Goal: Navigation & Orientation: Find specific page/section

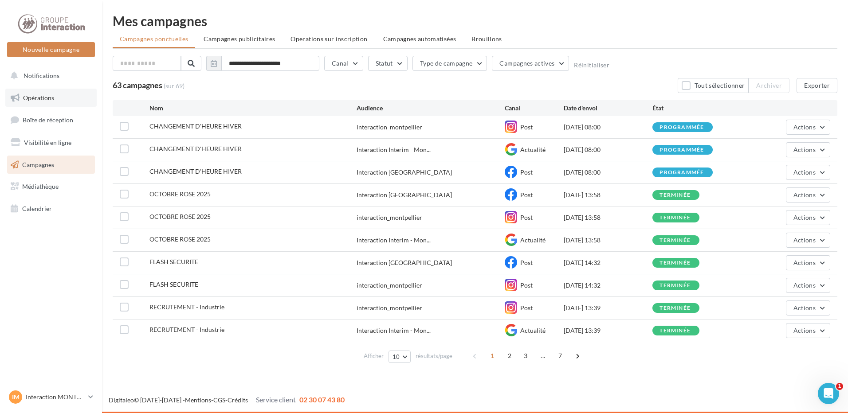
click at [44, 97] on span "Opérations" at bounding box center [38, 98] width 31 height 8
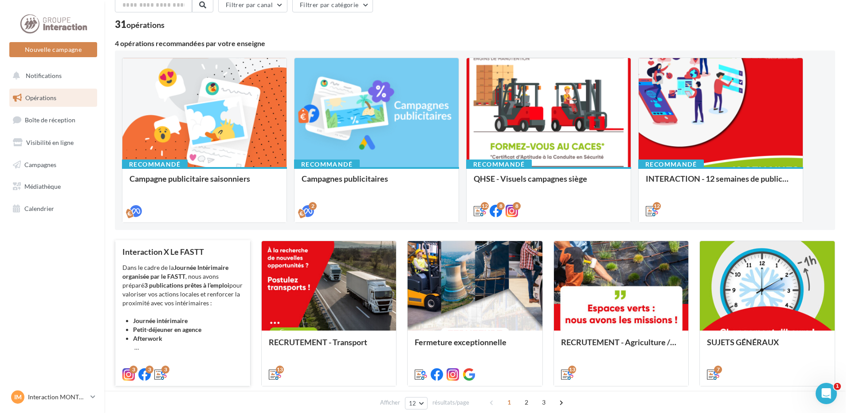
scroll to position [133, 0]
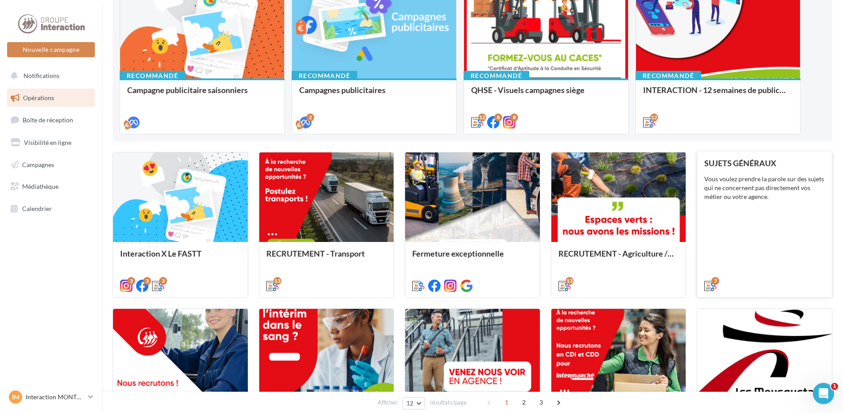
click at [752, 180] on div "Vous voulez prendre la parole sur des sujets qui ne concernent pas directement …" at bounding box center [764, 188] width 121 height 27
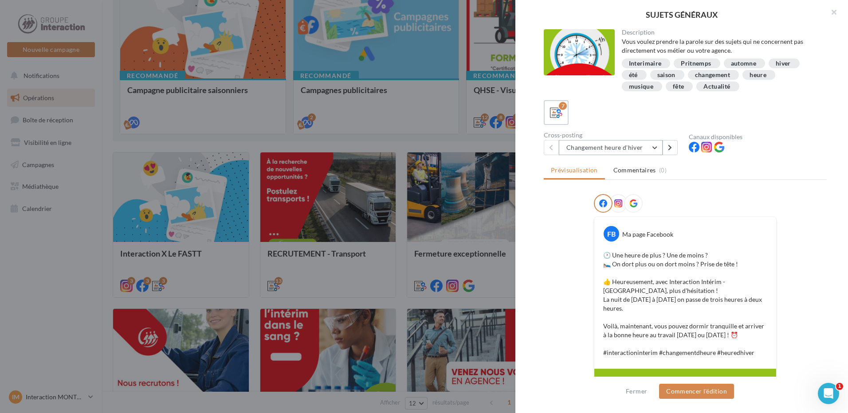
click at [655, 148] on button "Changement heure d'hiver" at bounding box center [611, 147] width 104 height 15
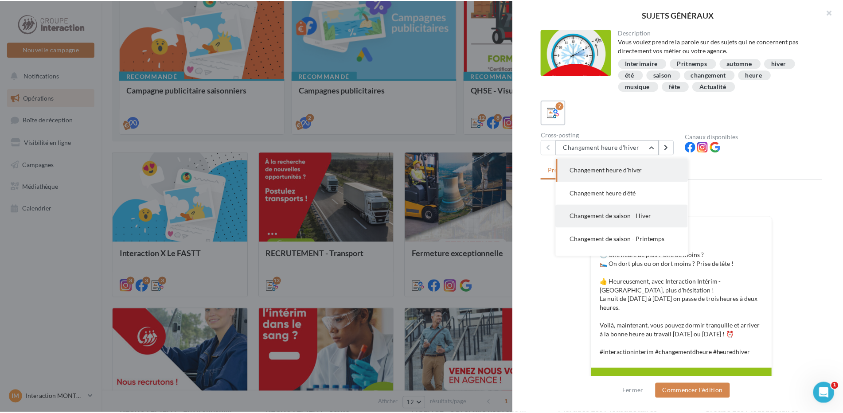
scroll to position [64, 0]
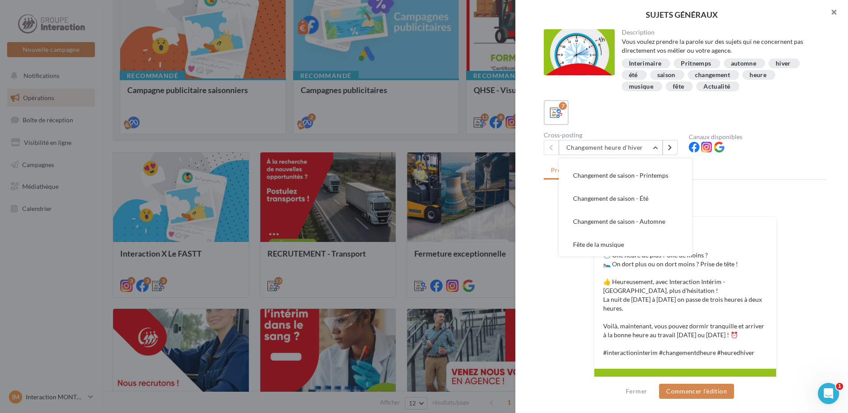
click at [836, 12] on button "button" at bounding box center [829, 13] width 35 height 27
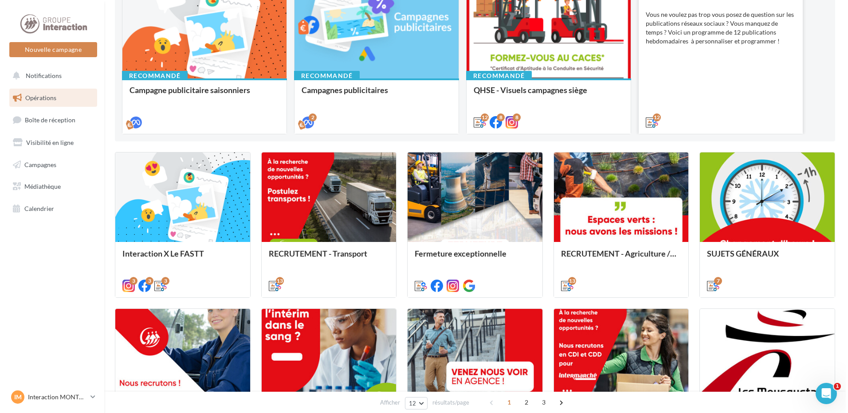
scroll to position [0, 0]
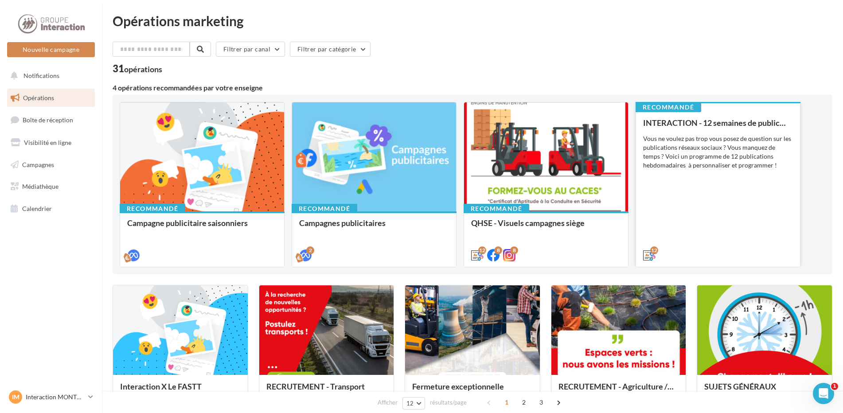
click at [674, 166] on div "Vous ne voulez pas trop vous posez de question sur les publications réseaux soc…" at bounding box center [718, 151] width 150 height 35
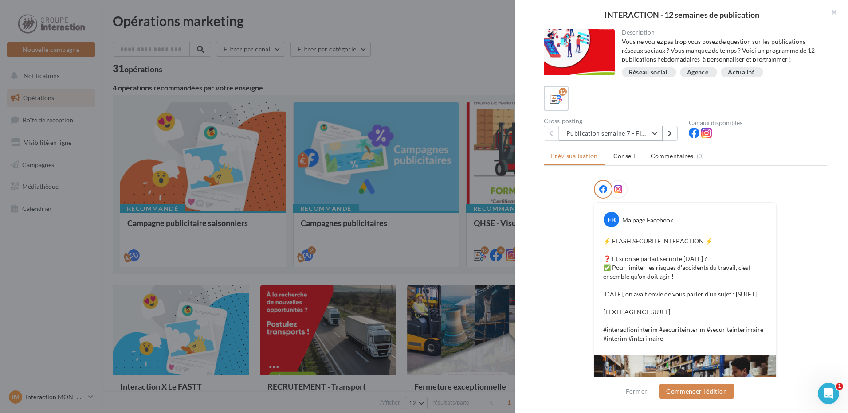
click at [652, 133] on button "Publication semaine 7 - Flash sécurité" at bounding box center [611, 133] width 104 height 15
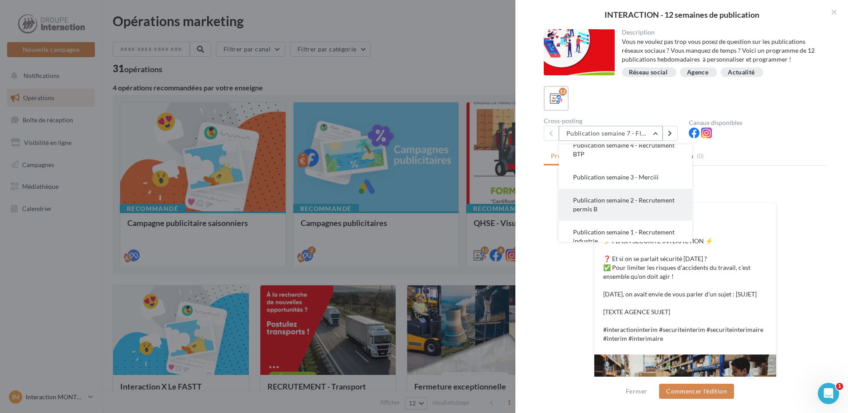
scroll to position [133, 0]
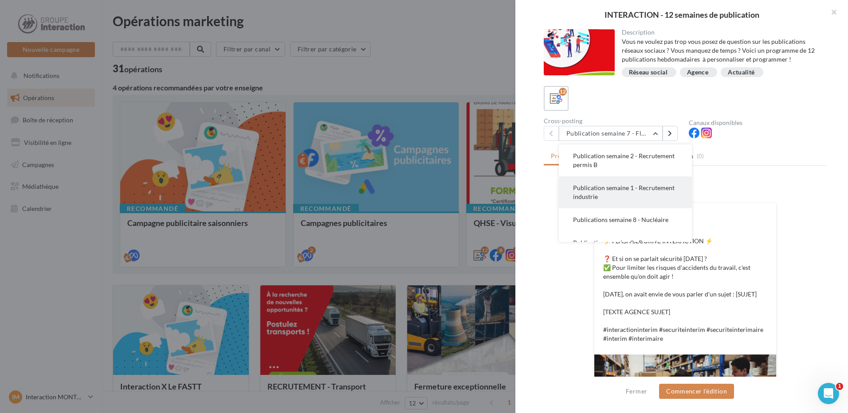
click at [649, 202] on button "Publication semaine 1 - Recrutement industrie" at bounding box center [625, 192] width 133 height 32
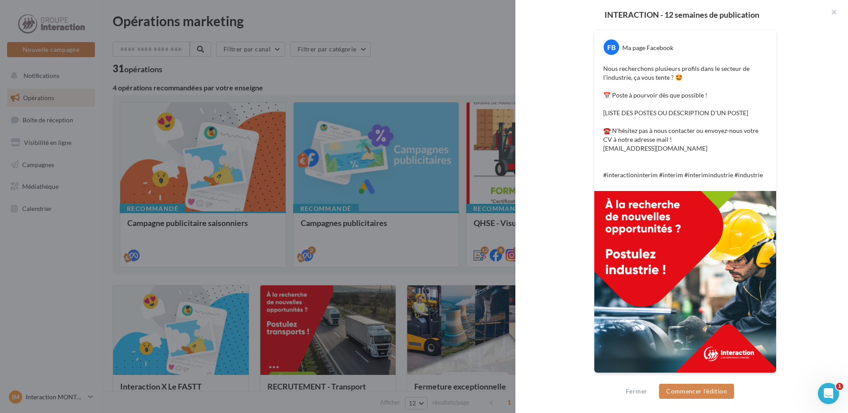
scroll to position [0, 0]
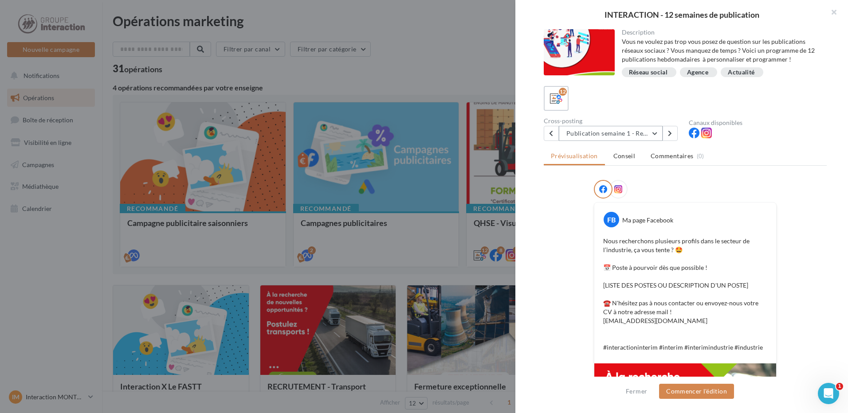
click at [650, 133] on button "Publication semaine 1 - Recrutement industrie" at bounding box center [611, 133] width 104 height 15
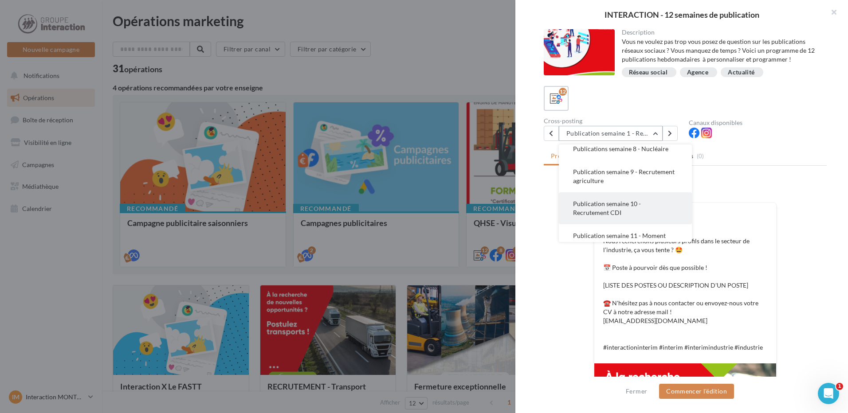
scroll to position [248, 0]
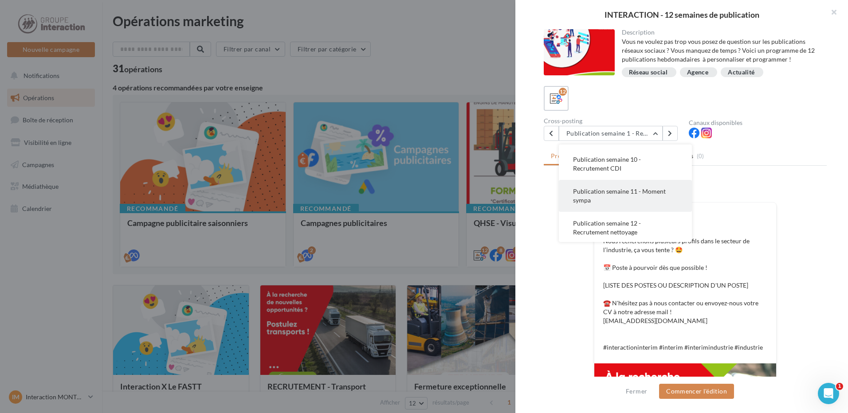
click at [632, 203] on span "Publication semaine 11 - Moment sympa" at bounding box center [619, 196] width 93 height 16
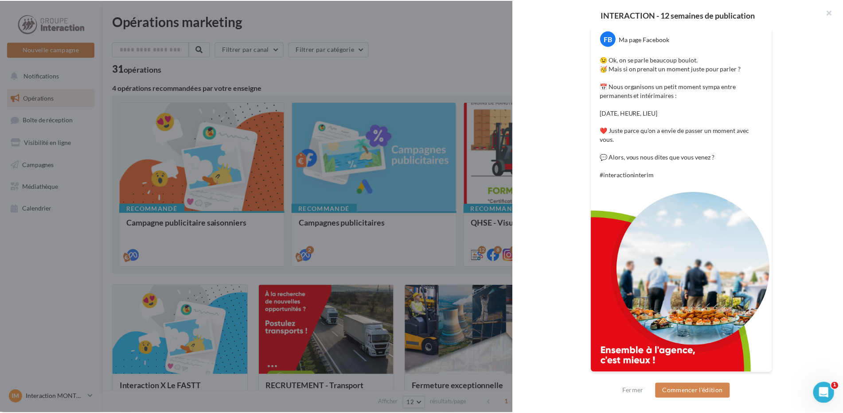
scroll to position [0, 0]
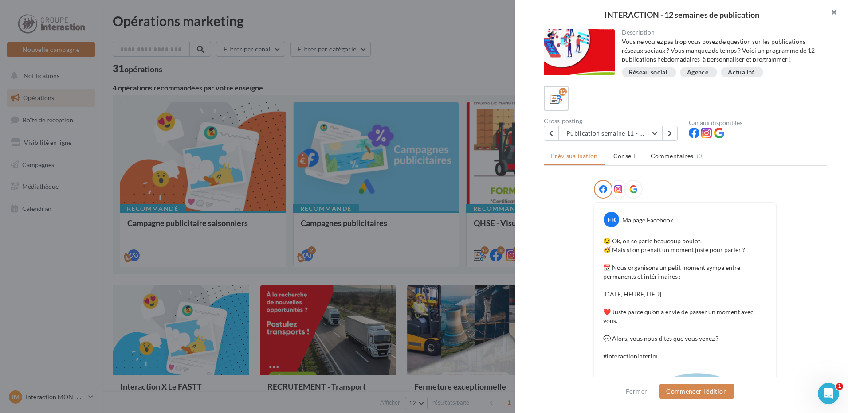
click at [834, 14] on button "button" at bounding box center [829, 13] width 35 height 27
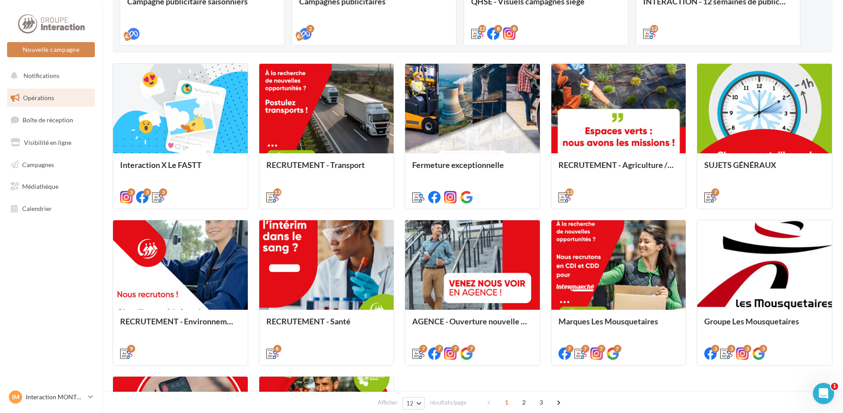
scroll to position [355, 0]
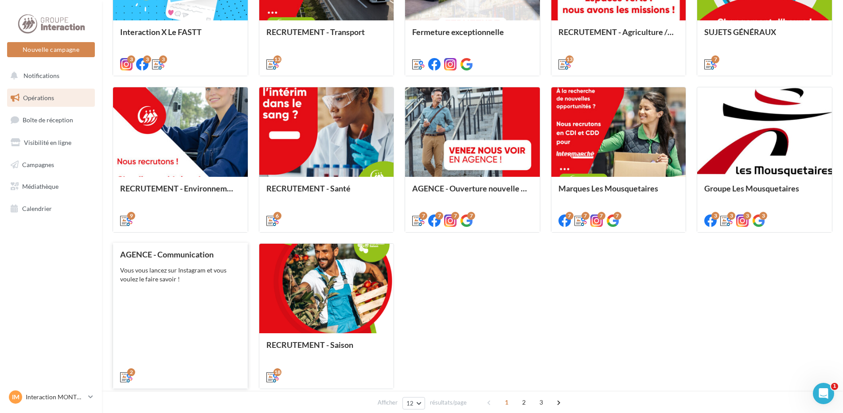
click at [181, 280] on div "Vous vous lancez sur Instagram et vous voulez le faire savoir !" at bounding box center [180, 275] width 121 height 18
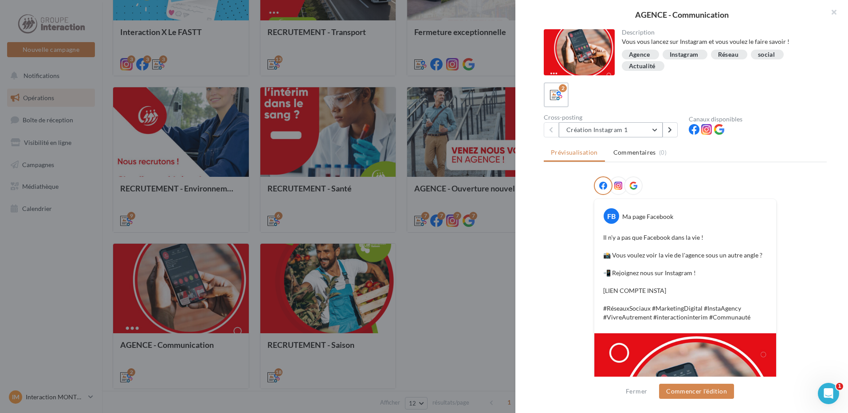
click at [645, 129] on button "Création Instagram 1" at bounding box center [611, 129] width 104 height 15
click at [832, 11] on button "button" at bounding box center [829, 13] width 35 height 27
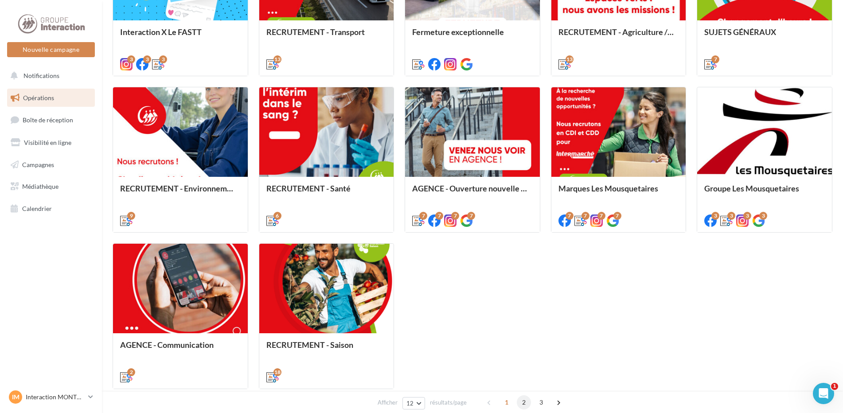
click at [526, 405] on span "2" at bounding box center [524, 402] width 14 height 14
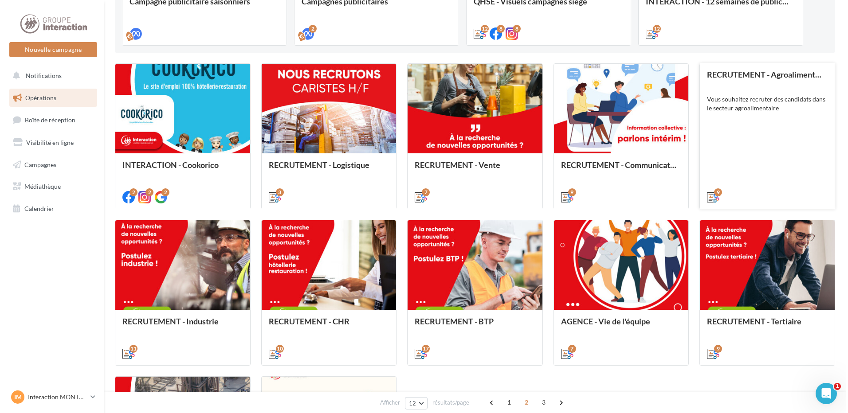
scroll to position [266, 0]
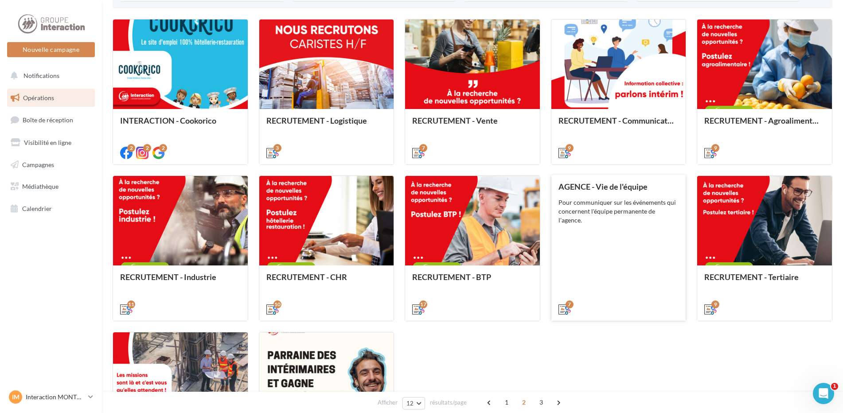
click at [608, 230] on div "AGENCE - Vie de l'équipe Pour communiquer sur les événements qui concernent l'é…" at bounding box center [619, 247] width 121 height 131
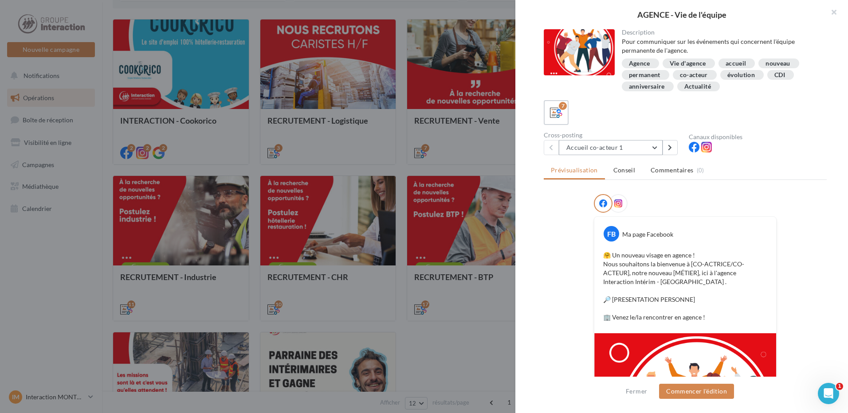
click at [608, 149] on button "Accueil co-acteur 1" at bounding box center [611, 147] width 104 height 15
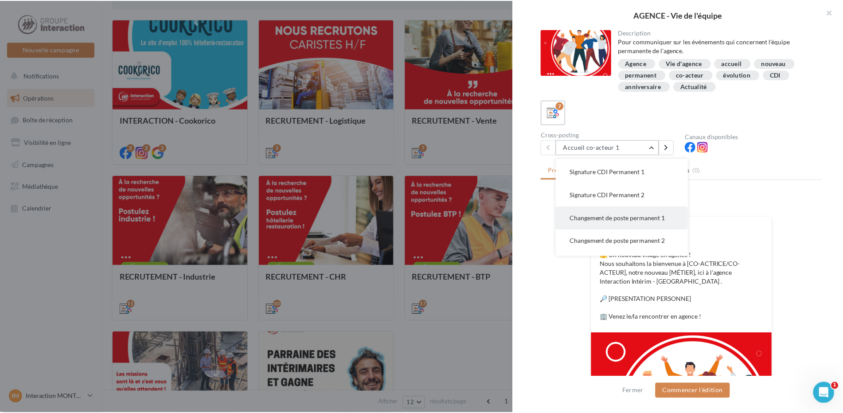
scroll to position [64, 0]
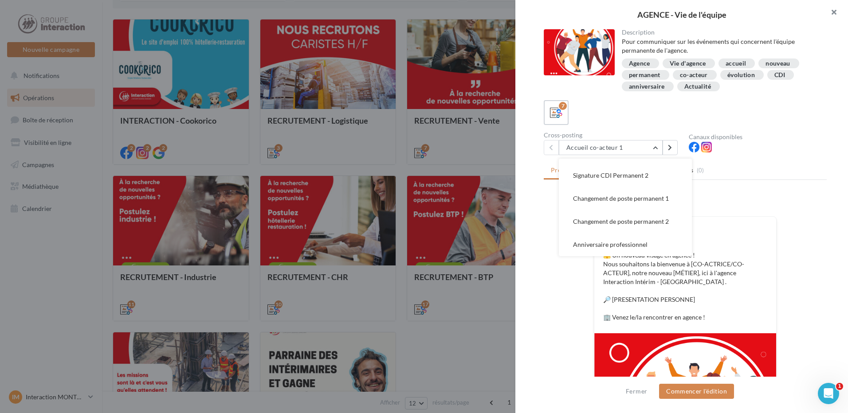
click at [833, 15] on button "button" at bounding box center [829, 13] width 35 height 27
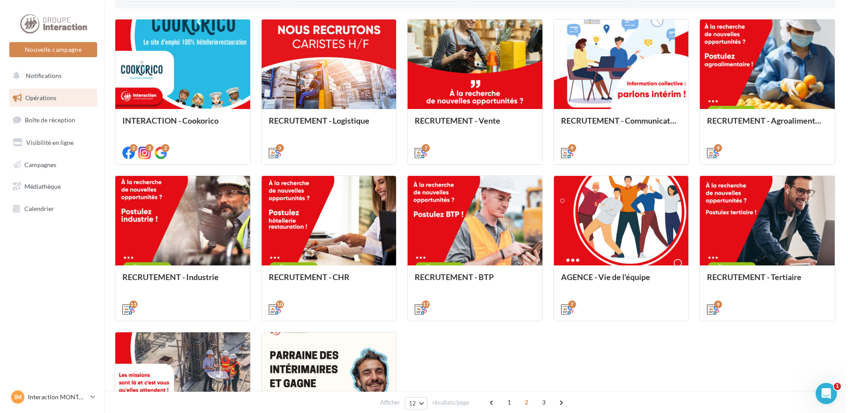
scroll to position [355, 0]
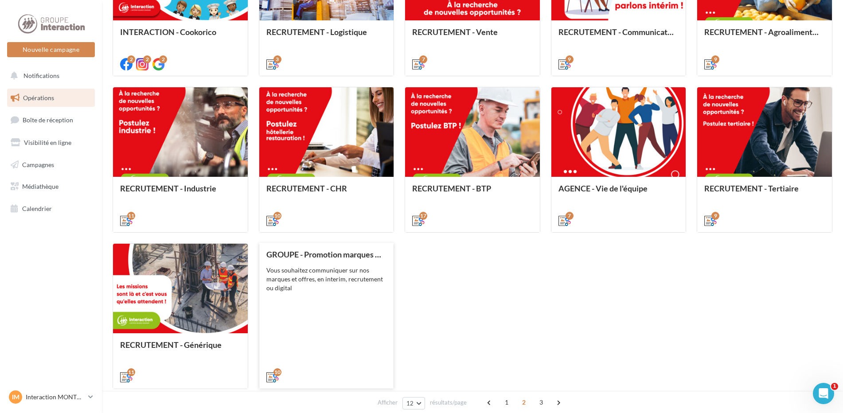
click at [324, 312] on div "GROUPE - Promotion marques et offres Vous souhaitez communiquer sur nos marques…" at bounding box center [326, 315] width 121 height 131
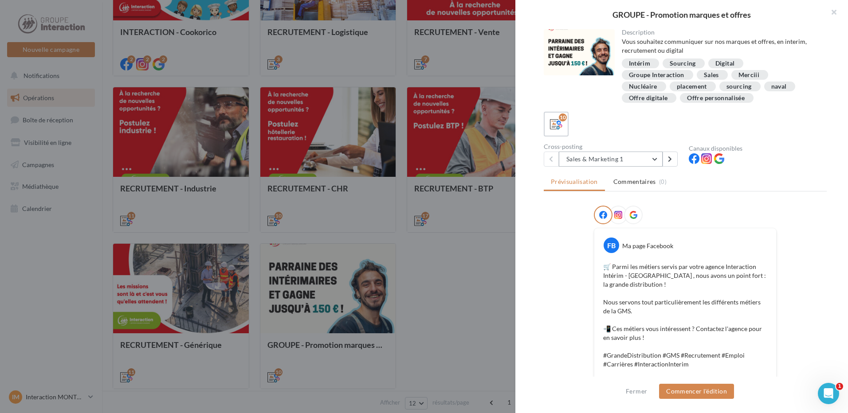
click at [652, 158] on button "Sales & Marketing 1" at bounding box center [611, 159] width 104 height 15
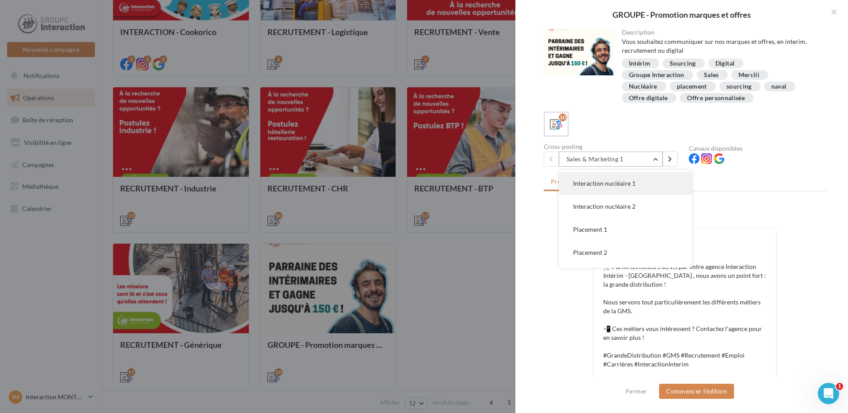
scroll to position [89, 0]
click at [596, 188] on span "Placement 1" at bounding box center [590, 185] width 34 height 8
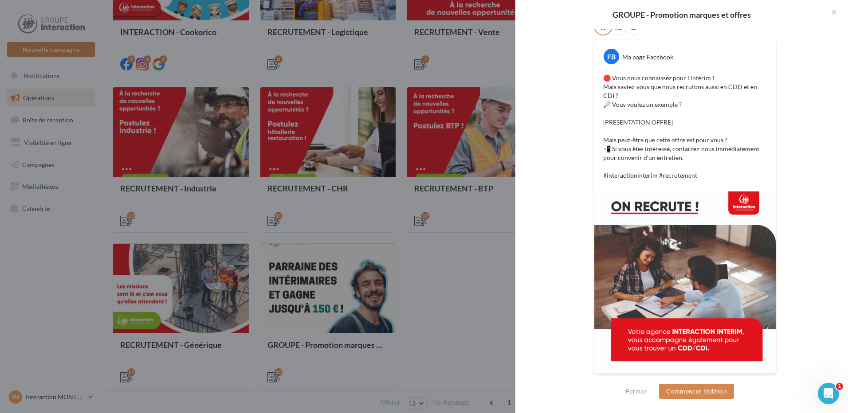
scroll to position [0, 0]
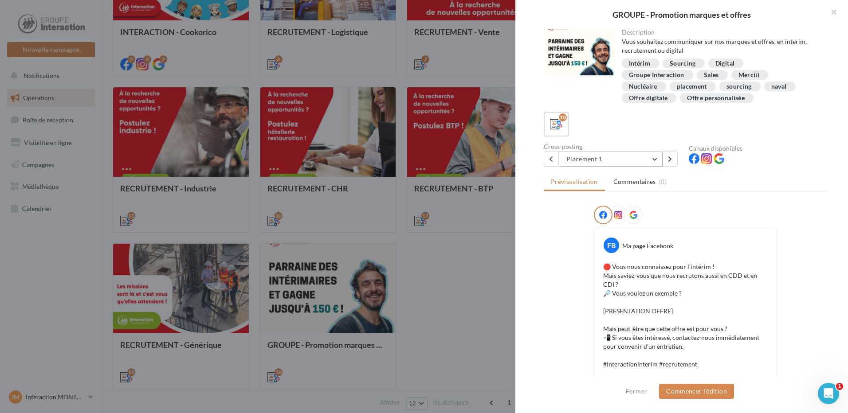
click at [637, 159] on button "Placement 1" at bounding box center [611, 159] width 104 height 15
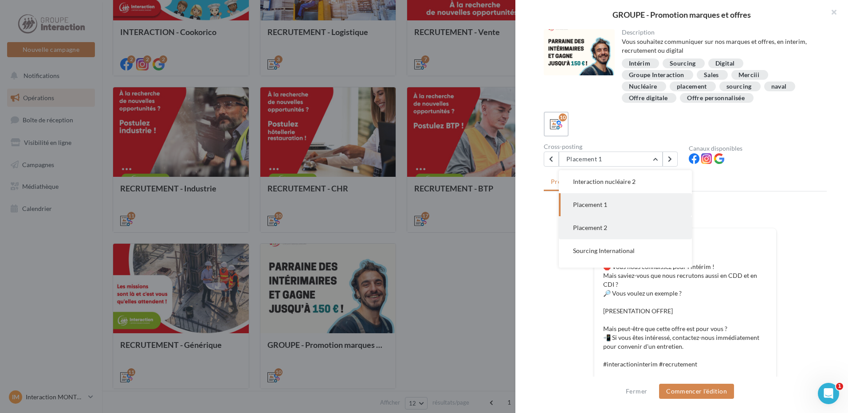
click at [608, 225] on button "Placement 2" at bounding box center [625, 227] width 133 height 23
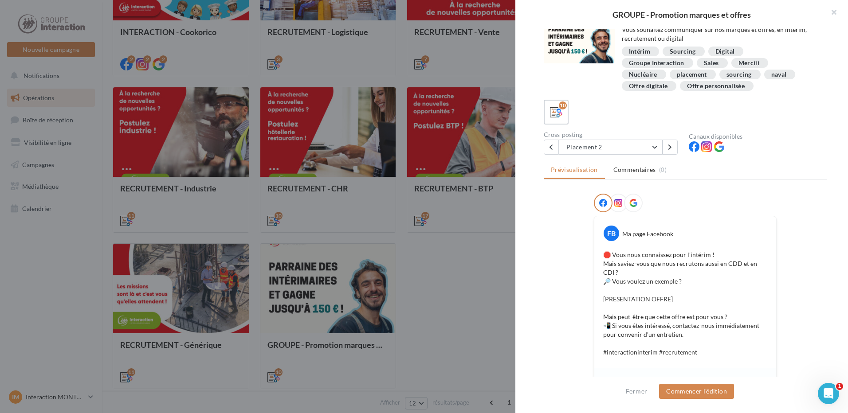
scroll to position [0, 0]
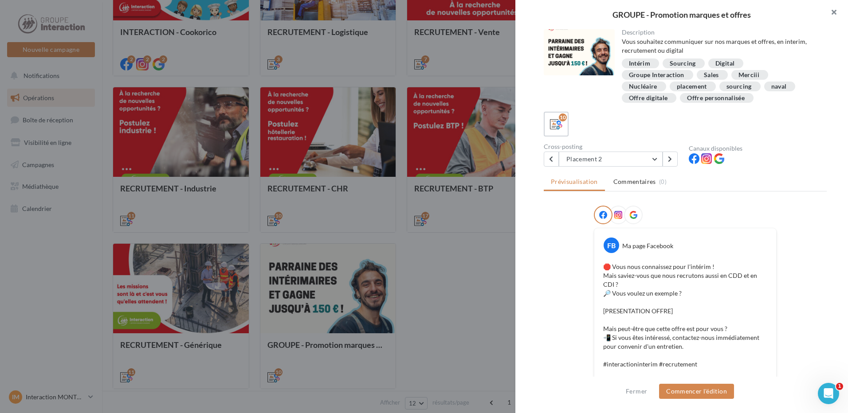
click at [836, 13] on button "button" at bounding box center [829, 13] width 35 height 27
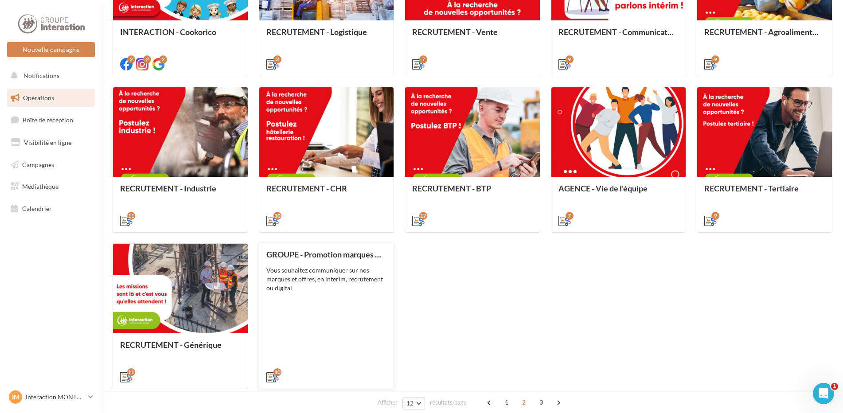
click at [332, 325] on div "GROUPE - Promotion marques et offres Vous souhaitez communiquer sur nos marques…" at bounding box center [326, 315] width 121 height 131
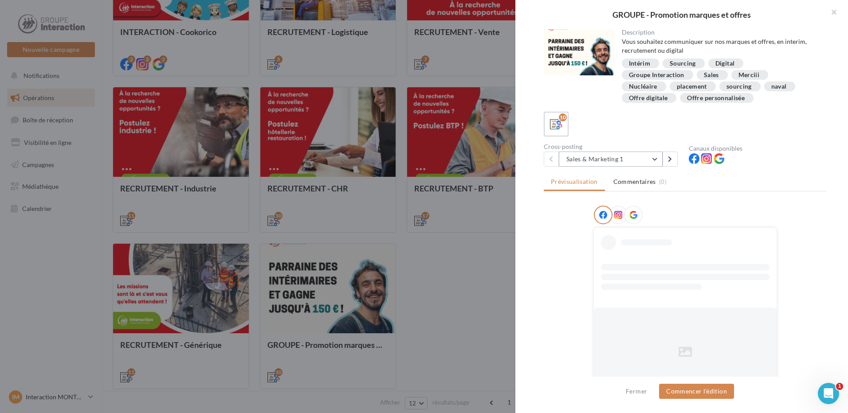
click at [623, 158] on button "Sales & Marketing 1" at bounding box center [611, 159] width 104 height 15
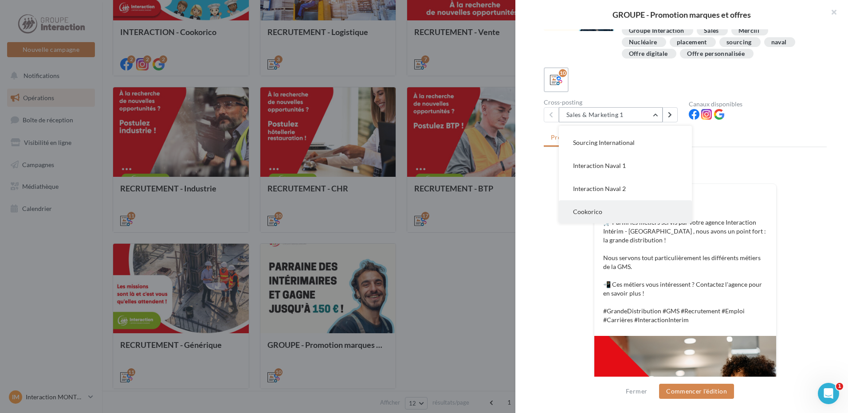
scroll to position [89, 0]
click at [610, 188] on span "Sourcing International" at bounding box center [604, 187] width 62 height 8
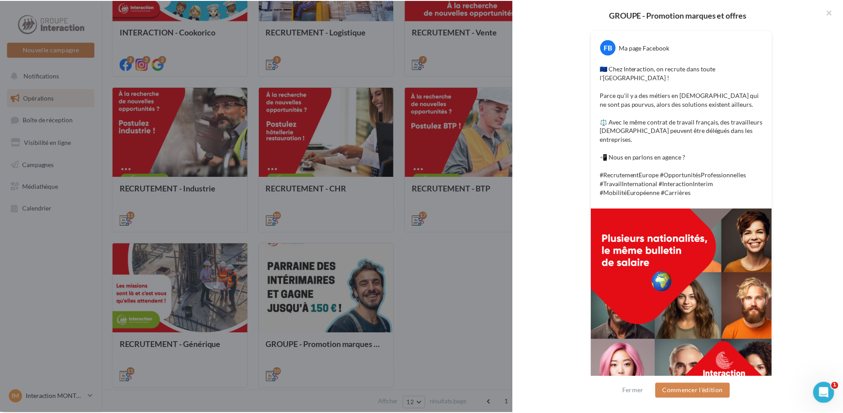
scroll to position [0, 0]
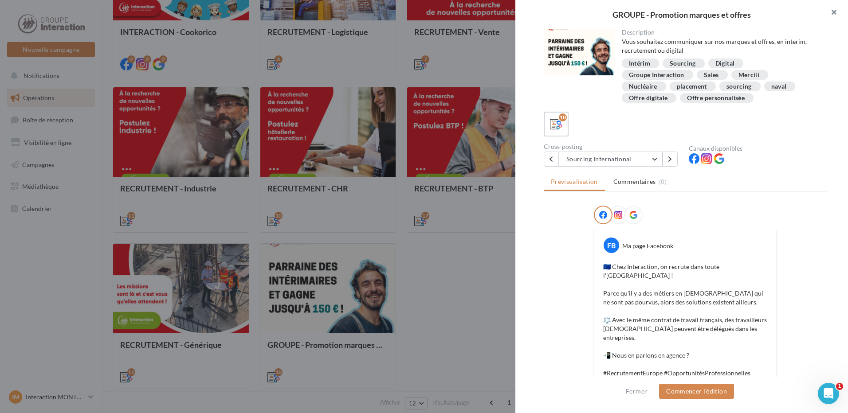
click at [836, 11] on button "button" at bounding box center [829, 13] width 35 height 27
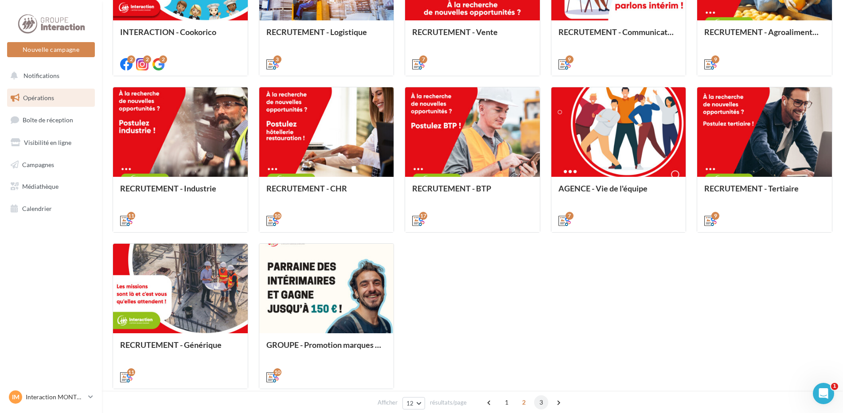
click at [538, 402] on span "3" at bounding box center [541, 402] width 14 height 14
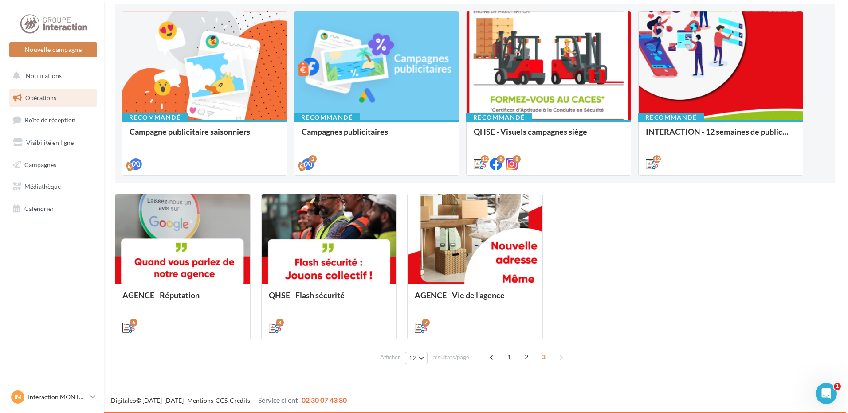
scroll to position [91, 0]
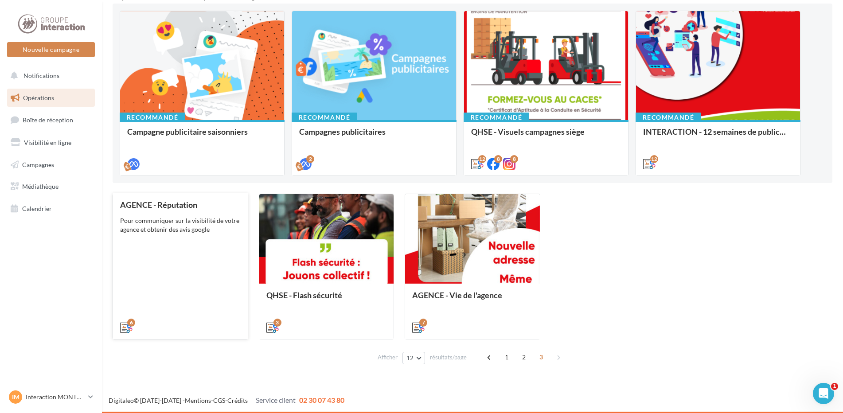
click at [177, 234] on div "Pour communiquer sur la visibilité de votre agence et obtenir des avis google" at bounding box center [180, 225] width 121 height 18
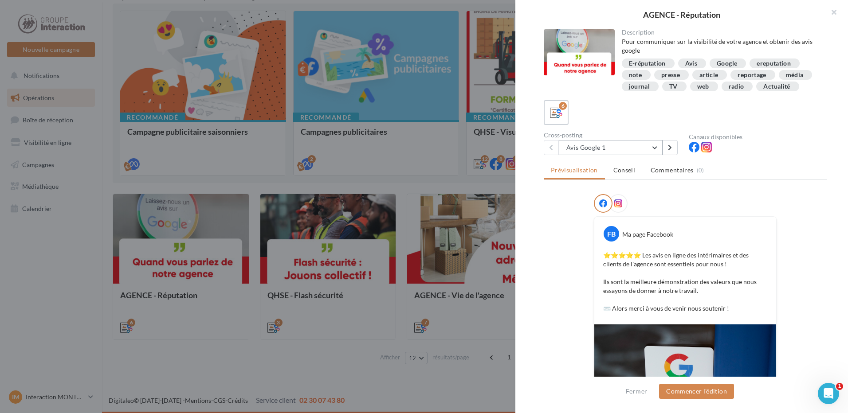
click at [632, 155] on button "Avis Google 1" at bounding box center [611, 147] width 104 height 15
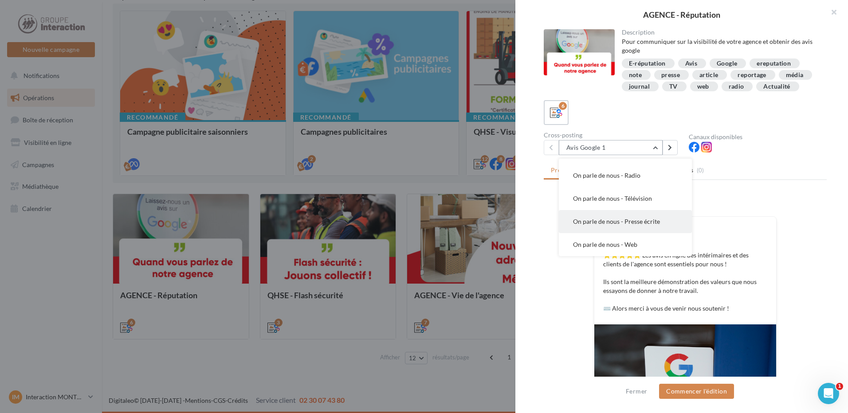
scroll to position [44, 0]
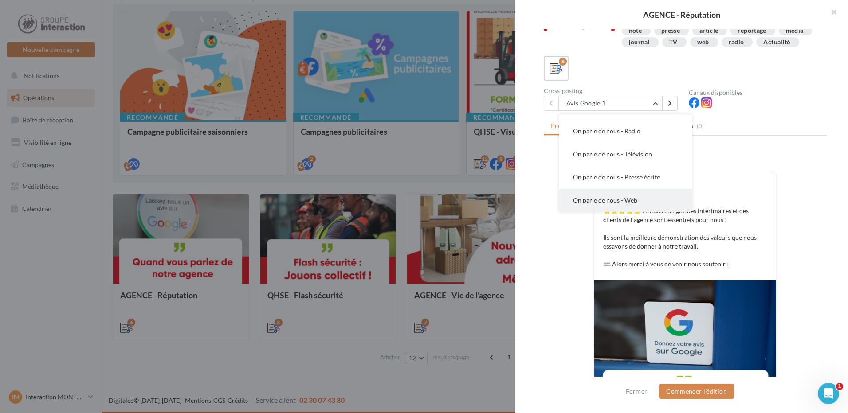
click at [626, 204] on span "On parle de nous - Web" at bounding box center [605, 200] width 64 height 8
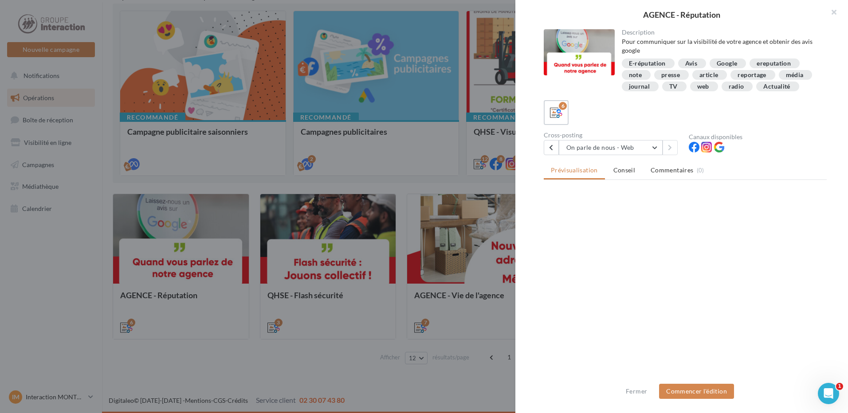
scroll to position [0, 0]
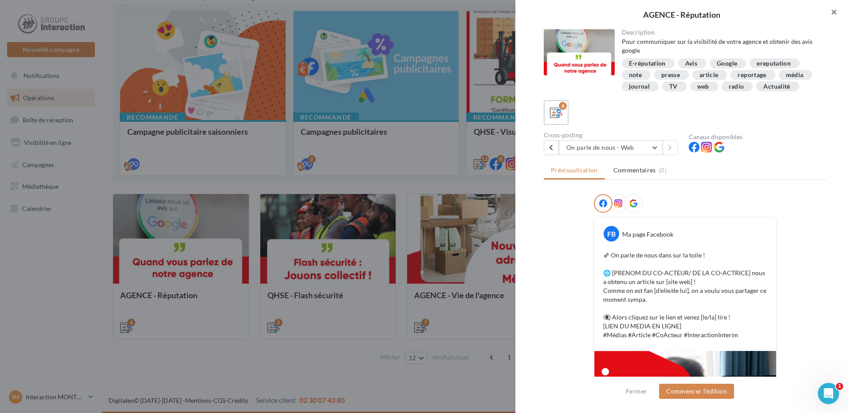
click at [829, 13] on button "button" at bounding box center [829, 13] width 35 height 27
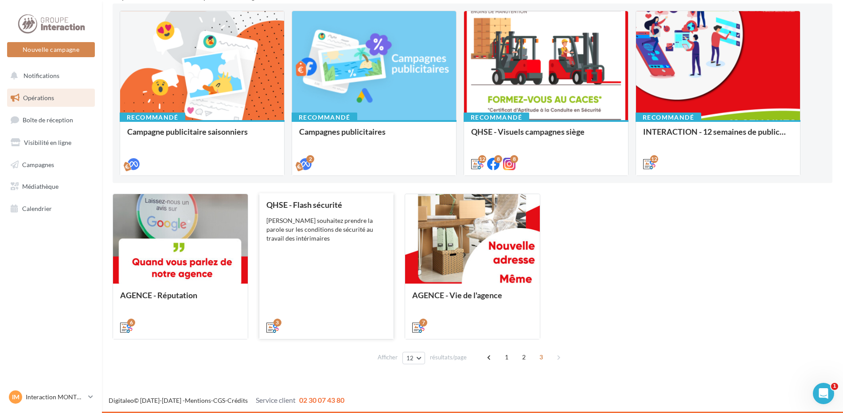
click at [320, 265] on div "QHSE - Flash sécurité Vous souhaitez prendre la parole sur les conditions de sé…" at bounding box center [326, 265] width 121 height 131
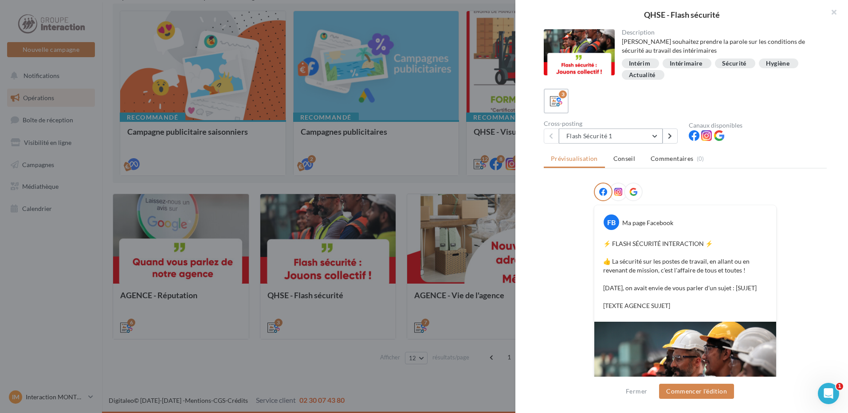
click at [624, 136] on button "Flash Sécurité 1" at bounding box center [611, 136] width 104 height 15
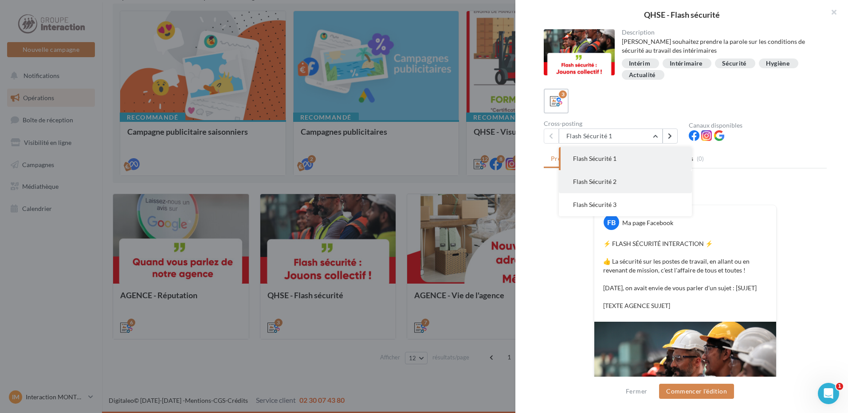
click at [595, 178] on span "Flash Sécurité 2" at bounding box center [594, 182] width 43 height 8
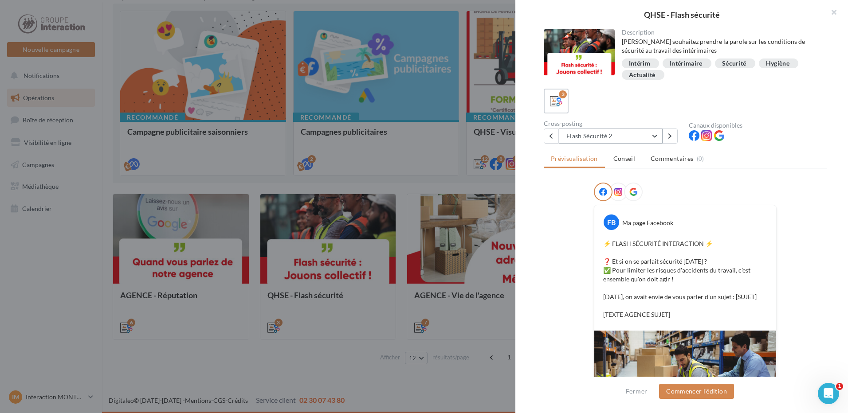
click at [650, 135] on button "Flash Sécurité 2" at bounding box center [611, 136] width 104 height 15
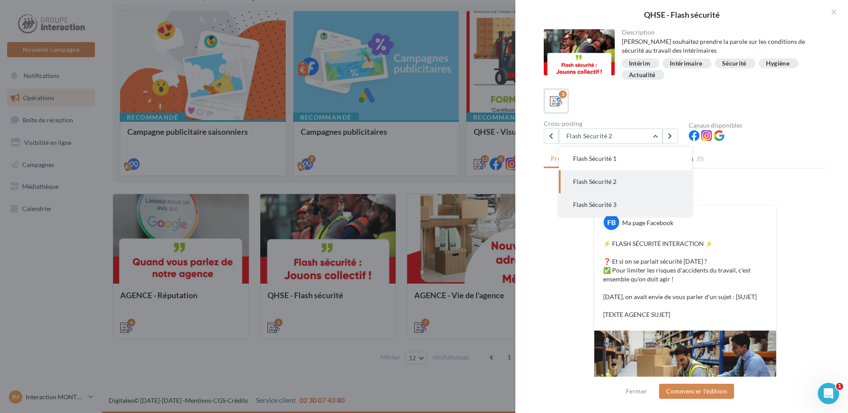
click at [610, 200] on button "Flash Sécurité 3" at bounding box center [625, 204] width 133 height 23
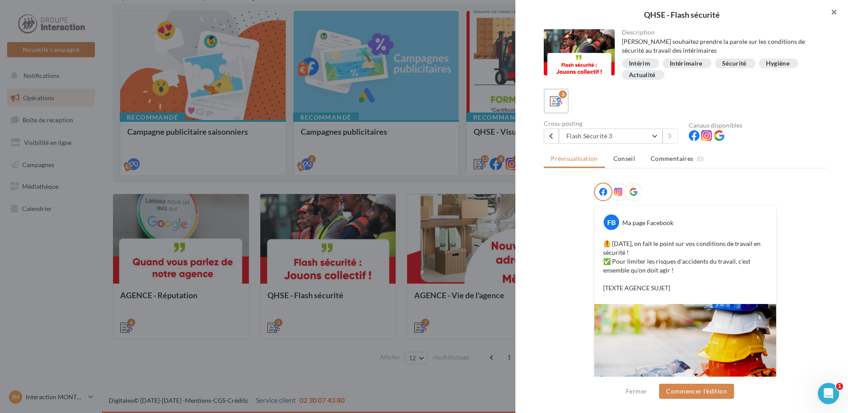
click at [836, 12] on button "button" at bounding box center [829, 13] width 35 height 27
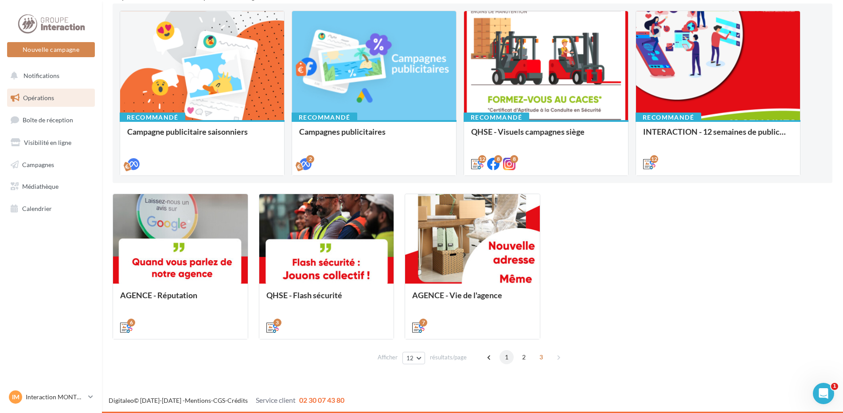
click at [508, 359] on span "1" at bounding box center [507, 357] width 14 height 14
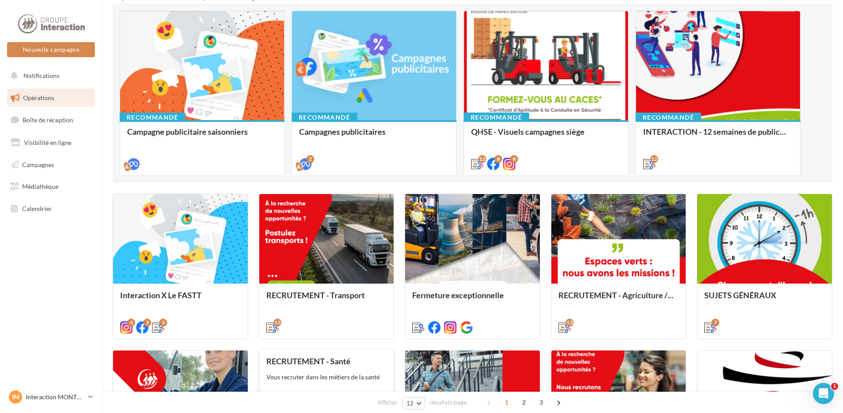
scroll to position [357, 0]
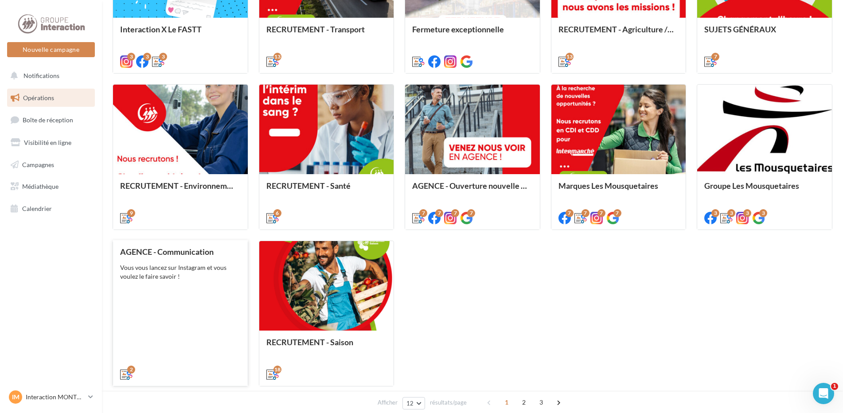
click at [168, 275] on div "Vous vous lancez sur Instagram et vous voulez le faire savoir !" at bounding box center [180, 272] width 121 height 18
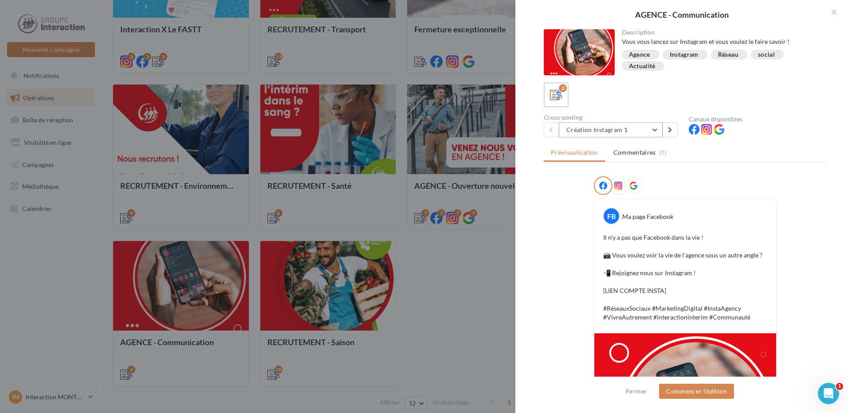
click at [588, 130] on button "Création Instagram 1" at bounding box center [611, 129] width 104 height 15
click at [832, 12] on button "button" at bounding box center [829, 13] width 35 height 27
